Goal: Find specific page/section: Find specific page/section

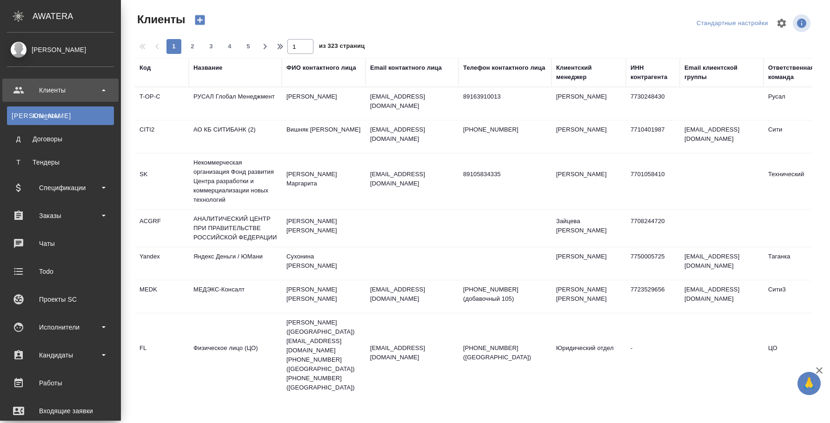
select select "RU"
click at [64, 217] on div "Заказы" at bounding box center [60, 216] width 107 height 14
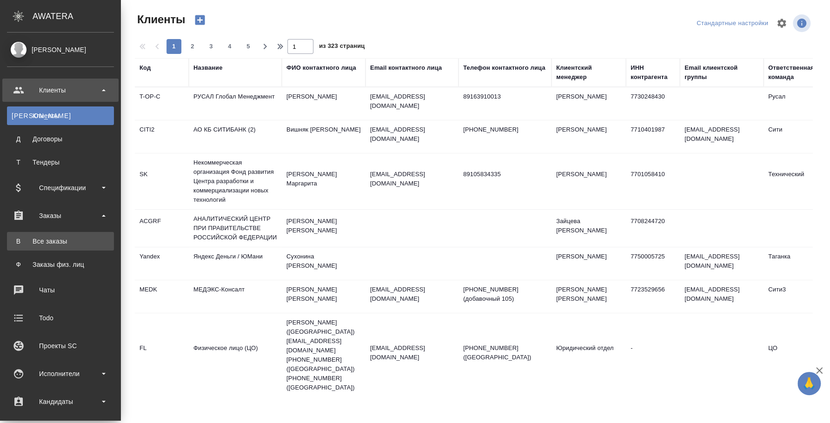
click at [64, 246] on link "В Все заказы" at bounding box center [60, 241] width 107 height 19
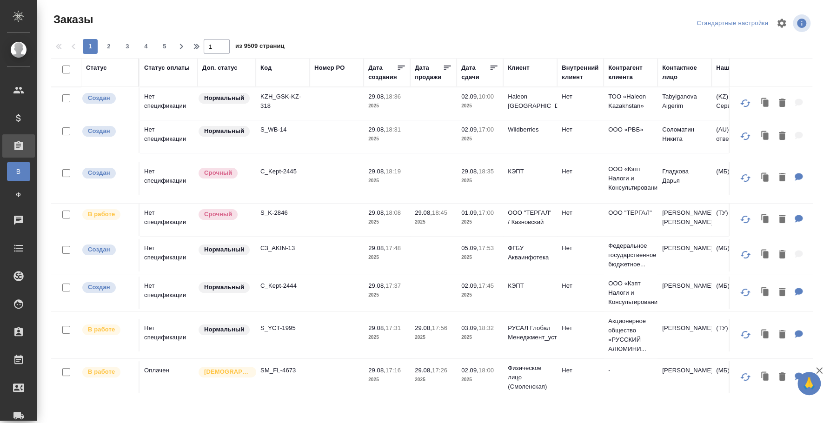
scroll to position [0, 792]
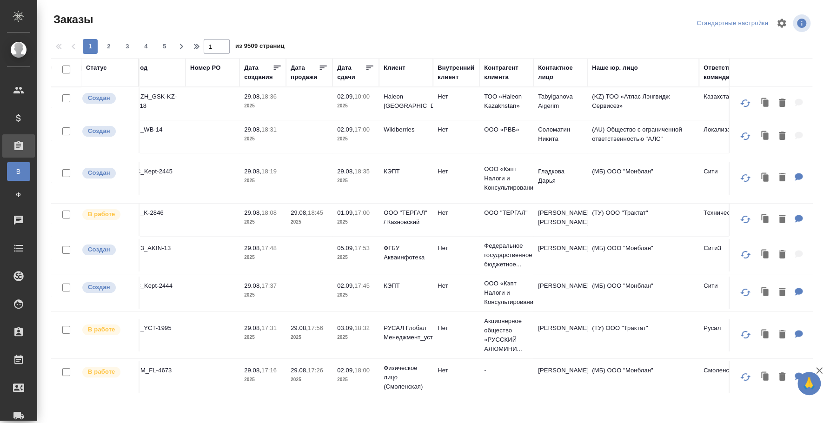
drag, startPoint x: 597, startPoint y: 392, endPoint x: 285, endPoint y: 393, distance: 312.4
click at [284, 393] on div "Заказы Стандартные настройки 1 2 3 4 5 1 из 9509 страниц Статус Статус оплаты Д…" at bounding box center [435, 199] width 779 height 398
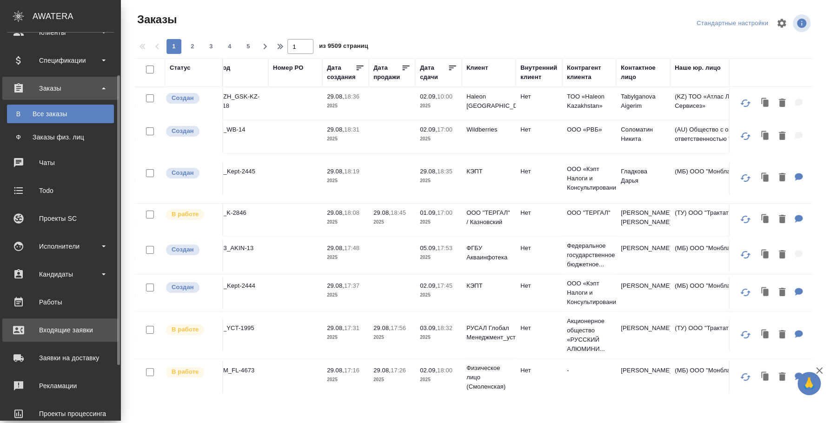
scroll to position [132, 0]
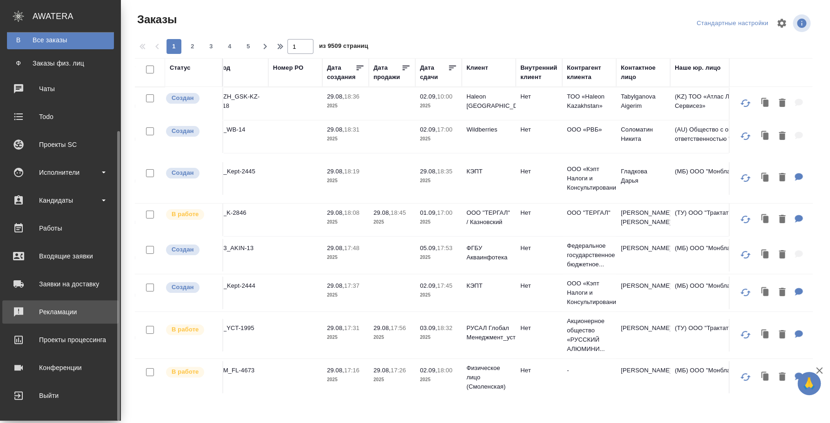
click at [87, 317] on div "Рекламации" at bounding box center [60, 312] width 107 height 14
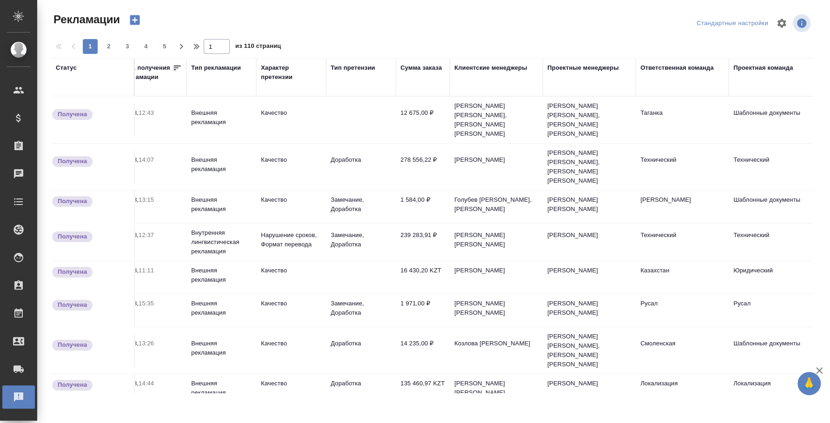
scroll to position [0, 298]
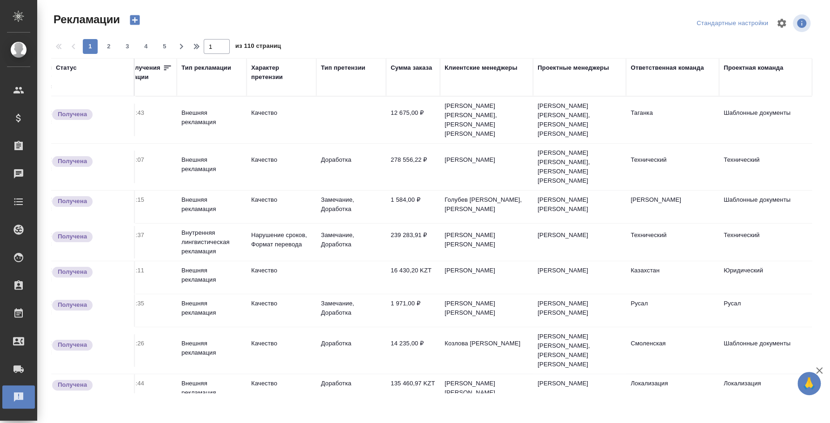
click at [650, 69] on div "Ответственная команда" at bounding box center [666, 67] width 73 height 9
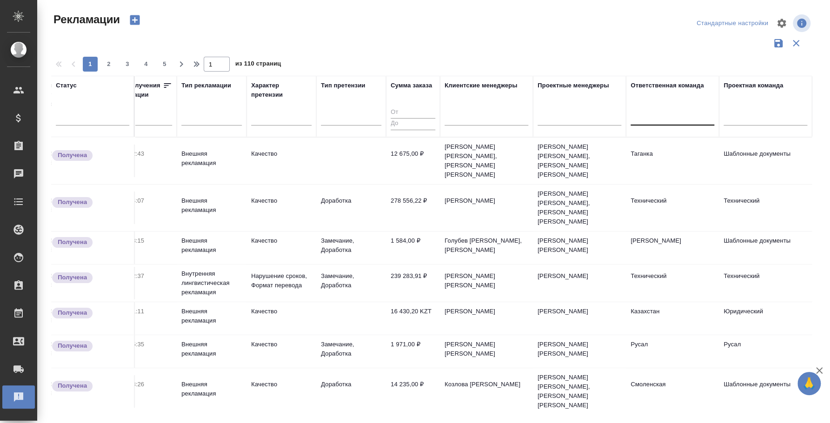
click at [646, 116] on div at bounding box center [672, 115] width 84 height 13
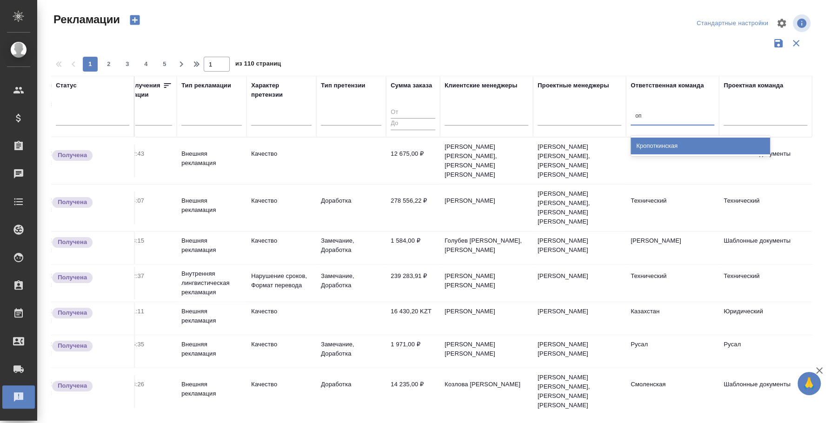
type input "о"
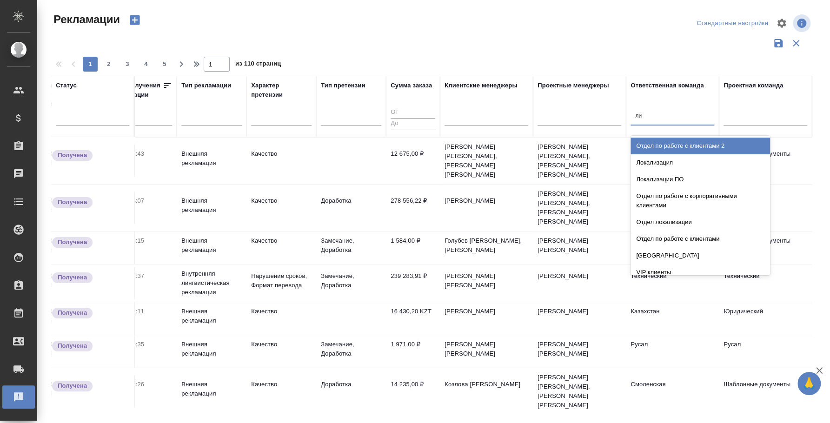
type input "л"
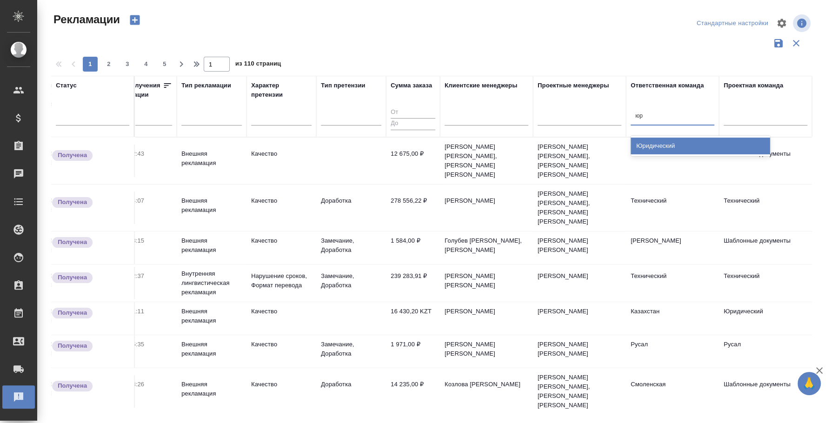
type input "юри"
click at [641, 142] on div "Юридический" at bounding box center [699, 146] width 139 height 17
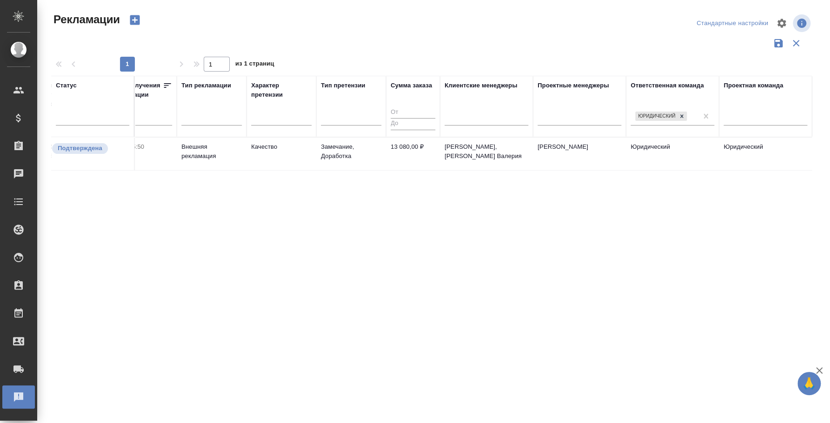
scroll to position [0, 0]
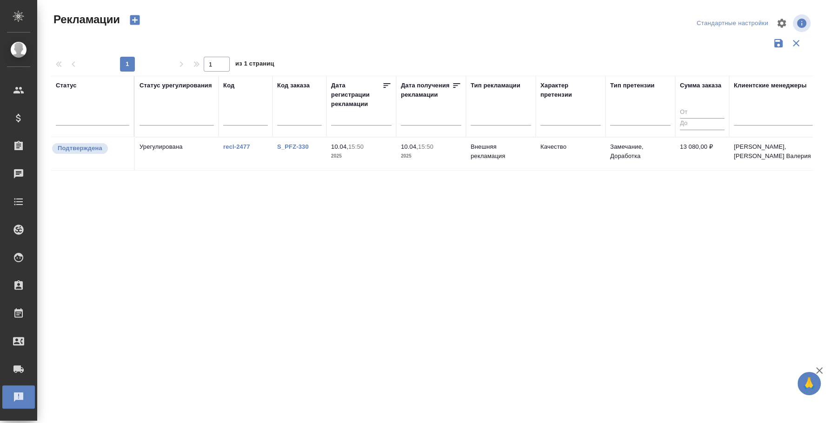
drag, startPoint x: 828, startPoint y: 410, endPoint x: 118, endPoint y: 357, distance: 712.7
click at [118, 357] on div "Рекламации Стандартные настройки 1 1 из 1 страниц Статус Статус урегулирования …" at bounding box center [433, 208] width 793 height 416
click at [483, 318] on div "Статус Статус урегулирования Код Код заказа Дата регистрации рекламации Дата по…" at bounding box center [431, 243] width 761 height 335
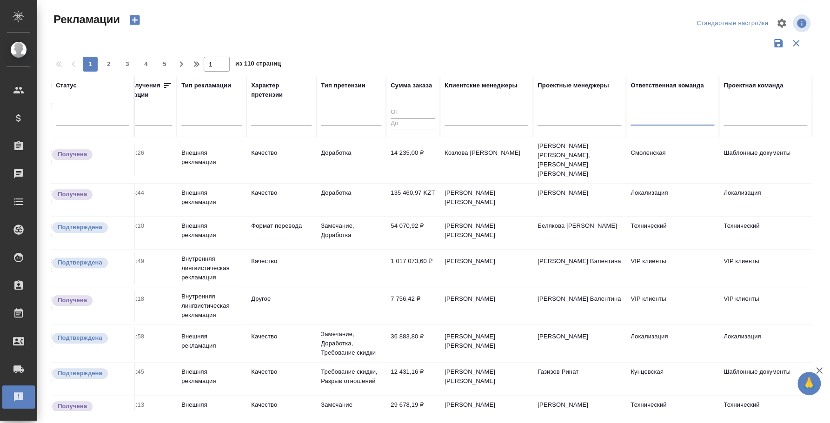
scroll to position [232, 289]
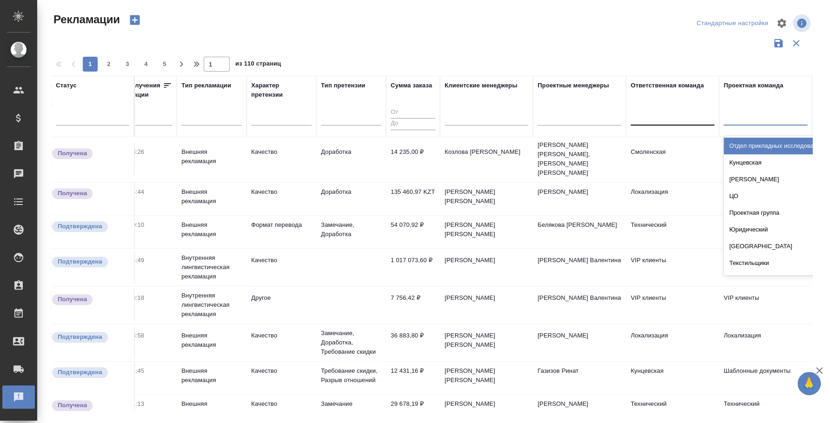
click at [771, 110] on div at bounding box center [765, 115] width 84 height 13
type input "юри"
click at [765, 145] on div "Юридический" at bounding box center [792, 146] width 139 height 17
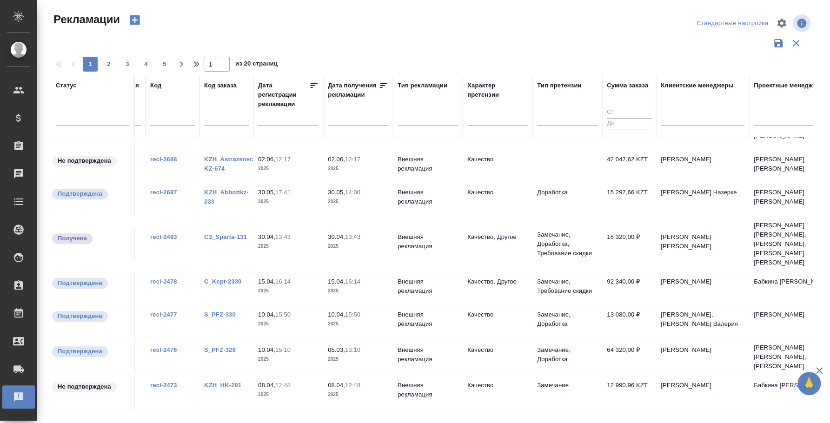
scroll to position [232, 0]
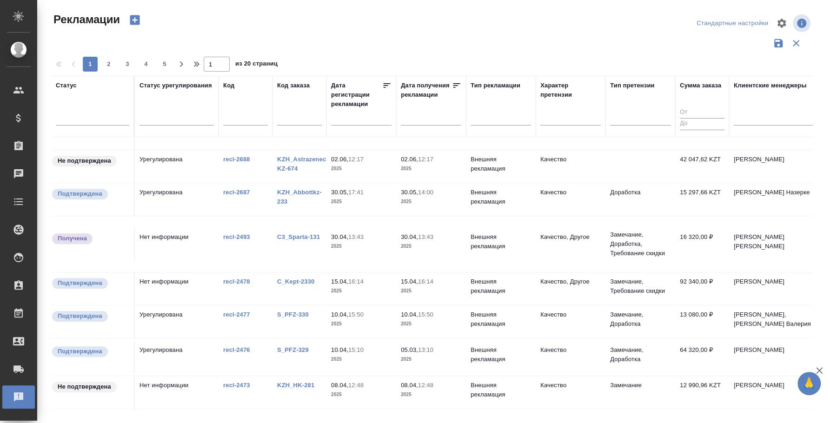
click at [378, 120] on input "text" at bounding box center [364, 117] width 55 height 13
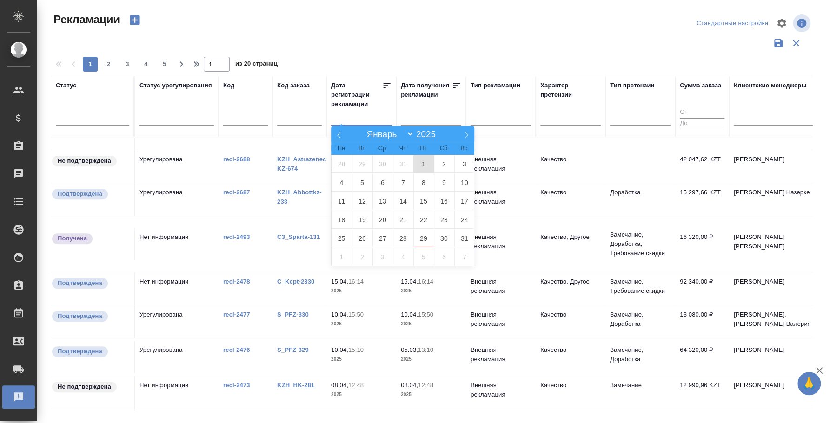
click at [417, 162] on span "1" at bounding box center [423, 164] width 20 height 18
type div "[DATE]T21:00:00.000Z"
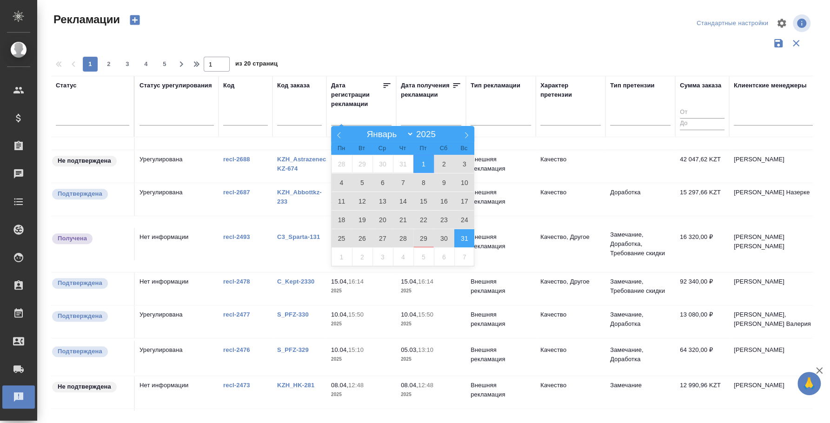
click at [460, 240] on span "31" at bounding box center [464, 238] width 20 height 18
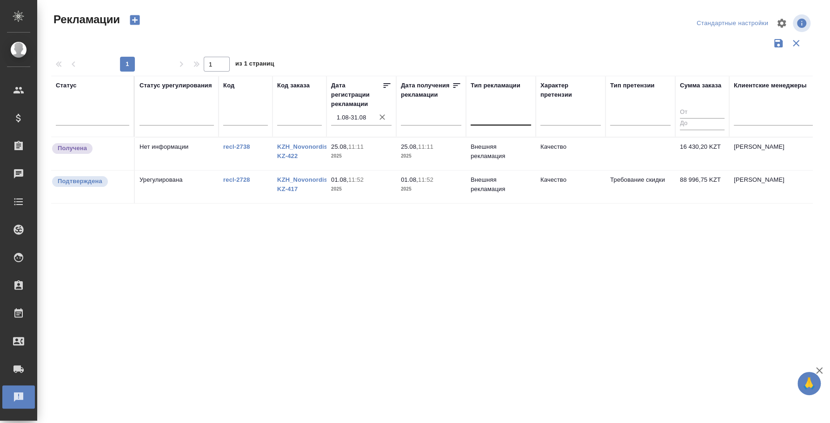
scroll to position [0, 0]
click at [382, 118] on icon "button" at bounding box center [381, 116] width 9 height 9
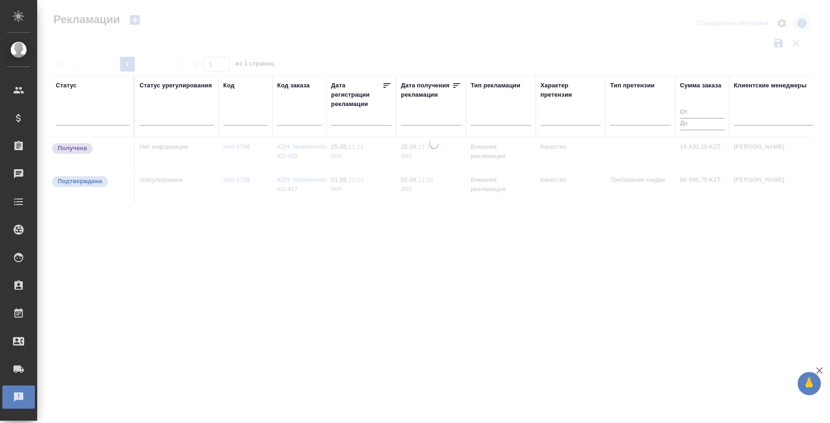
click at [365, 118] on input "text" at bounding box center [364, 117] width 55 height 13
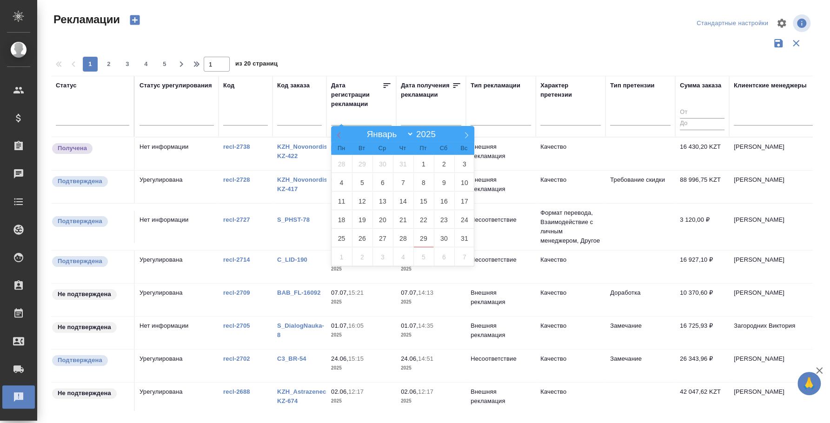
click at [340, 139] on span at bounding box center [339, 134] width 16 height 16
select select "6"
click at [365, 164] on span "1" at bounding box center [362, 164] width 20 height 18
type div "[DATE]T21:00:00.000Z"
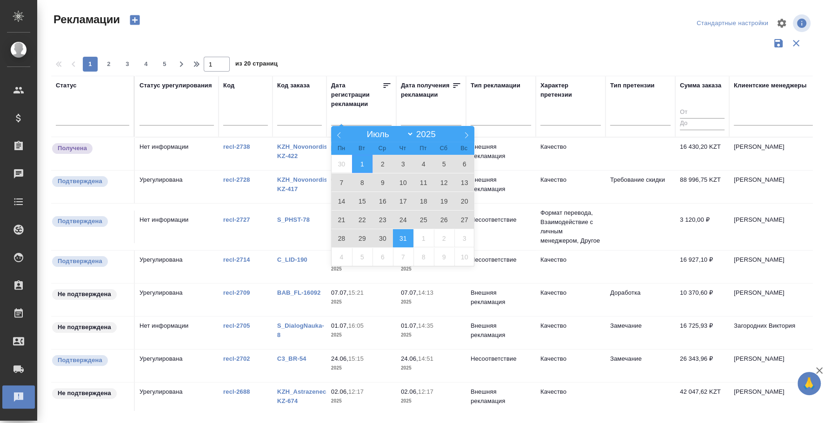
click at [410, 240] on span "31" at bounding box center [403, 238] width 20 height 18
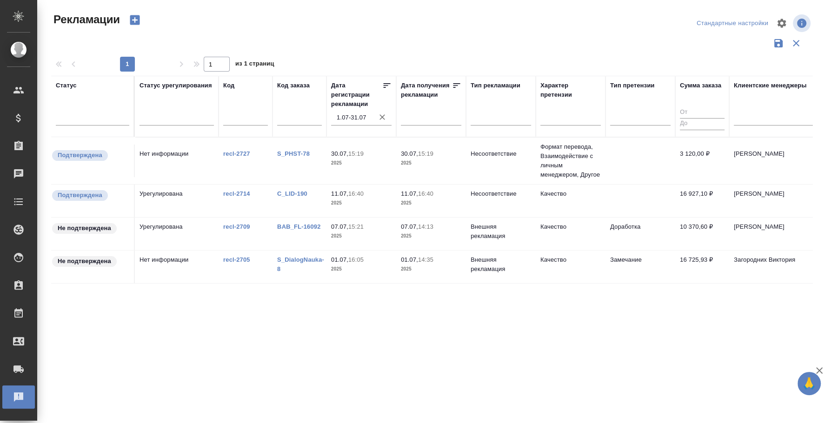
click at [385, 117] on icon "button" at bounding box center [381, 116] width 9 height 9
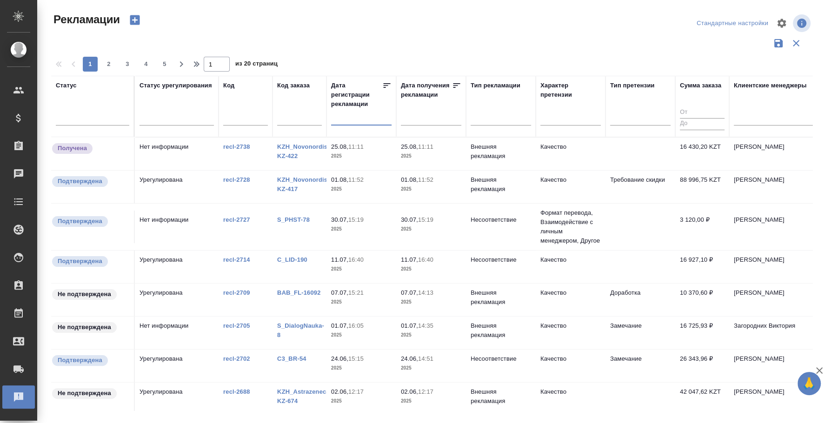
click at [349, 118] on input "text" at bounding box center [364, 117] width 55 height 13
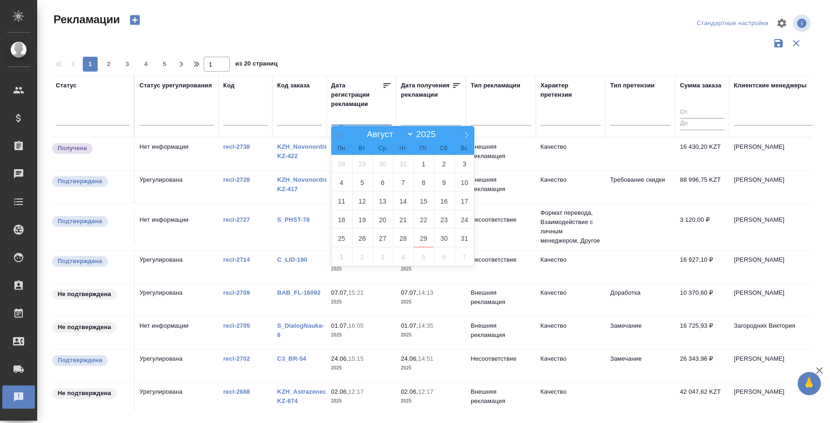
click at [340, 134] on icon at bounding box center [339, 135] width 7 height 7
select select "5"
click at [461, 160] on span "1" at bounding box center [464, 164] width 20 height 18
type div "[DATE]T21:00:00.000Z"
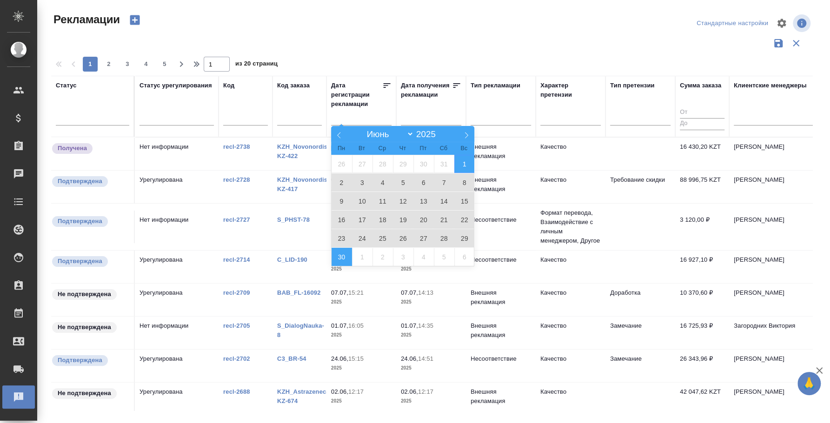
click at [345, 255] on span "30" at bounding box center [341, 257] width 20 height 18
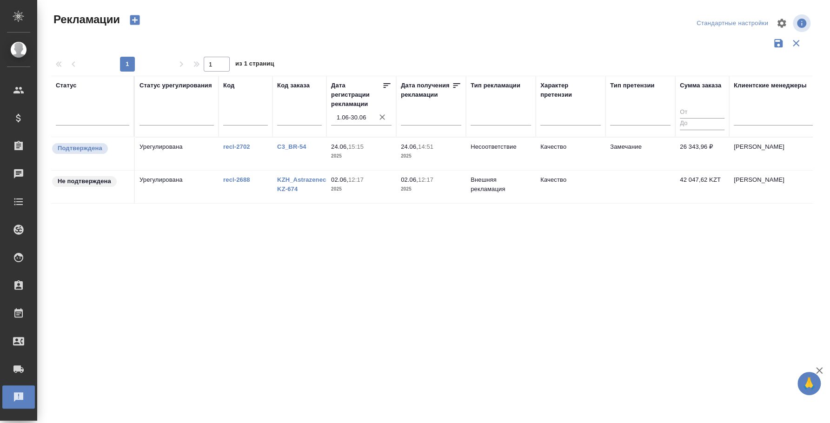
click at [384, 119] on icon "button" at bounding box center [382, 117] width 6 height 6
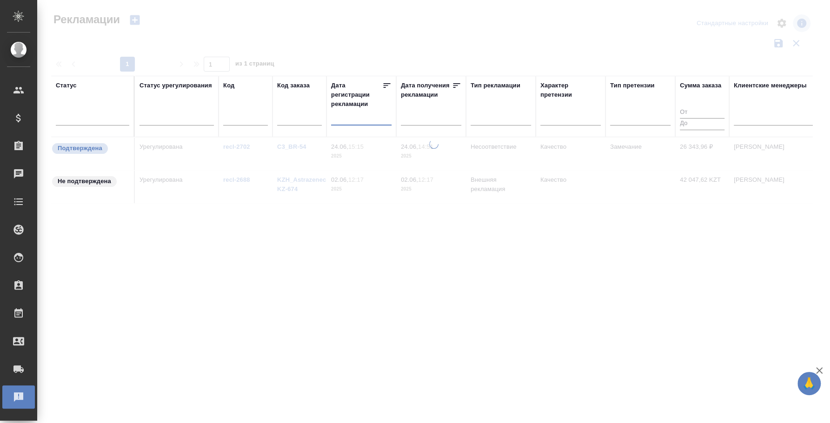
click at [356, 116] on input "text" at bounding box center [364, 117] width 55 height 13
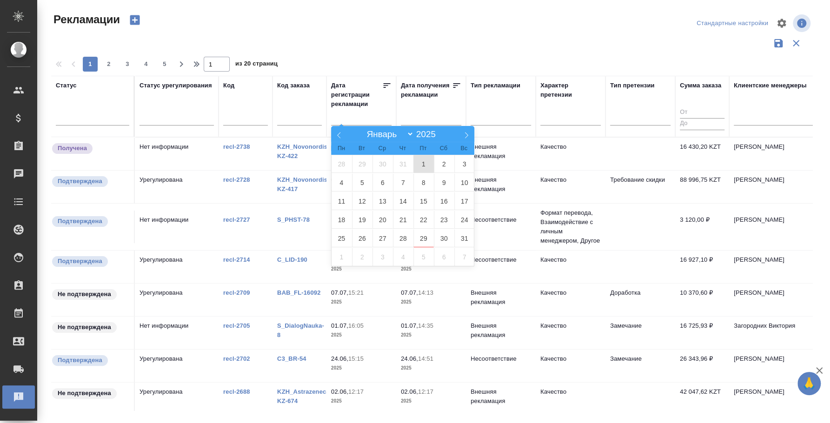
click at [424, 166] on span "1" at bounding box center [423, 164] width 20 height 18
type div "[DATE]T21:00:00.000Z"
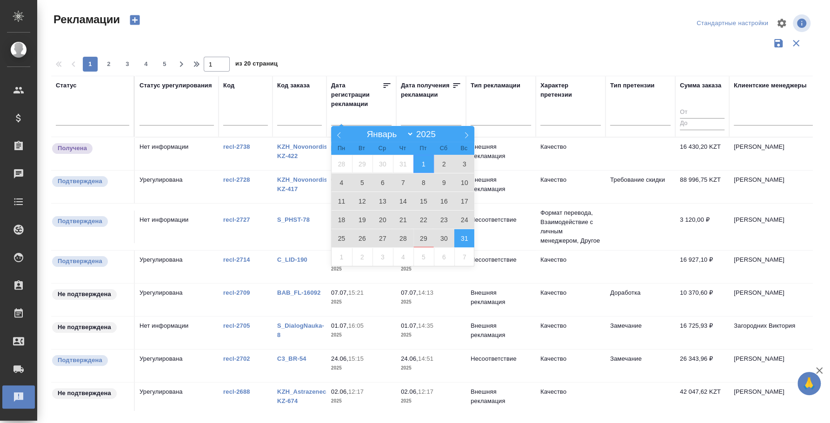
click at [461, 240] on span "31" at bounding box center [464, 238] width 20 height 18
